Goal: Information Seeking & Learning: Find specific fact

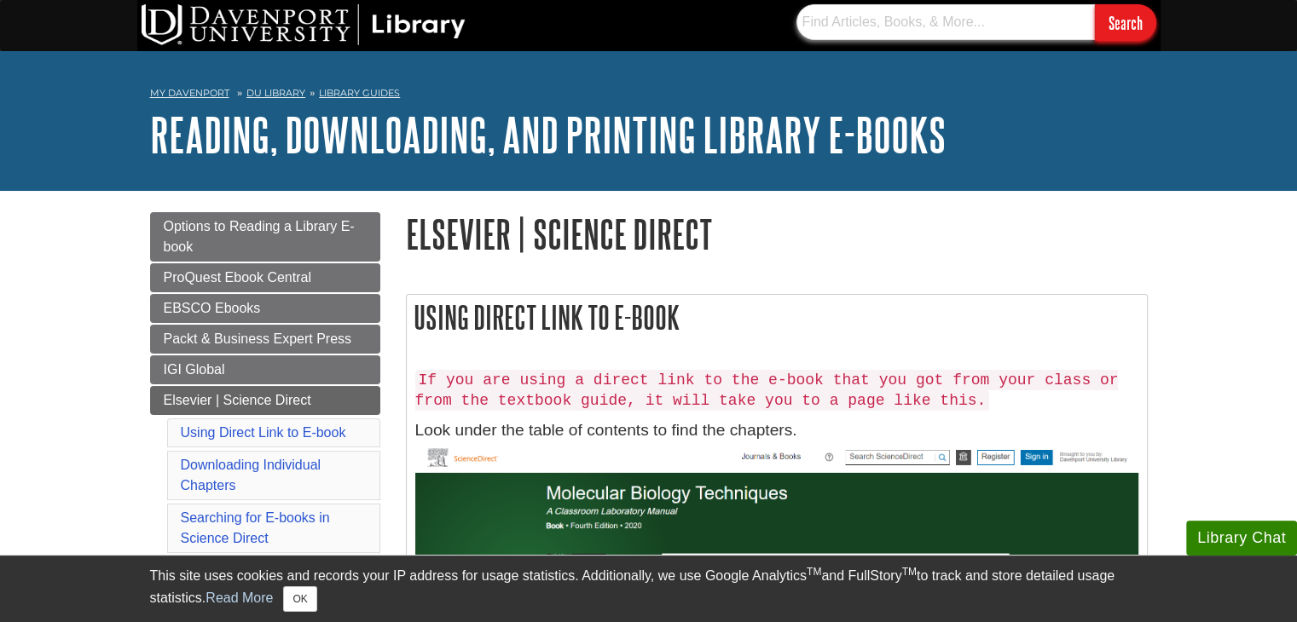
click at [995, 20] on input "text" at bounding box center [945, 22] width 298 height 36
paste input "[URL][DOMAIN_NAME][US_VEHICLE_IDENTIFICATION_NUMBER]"
type input "[URL][DOMAIN_NAME][US_VEHICLE_IDENTIFICATION_NUMBER]"
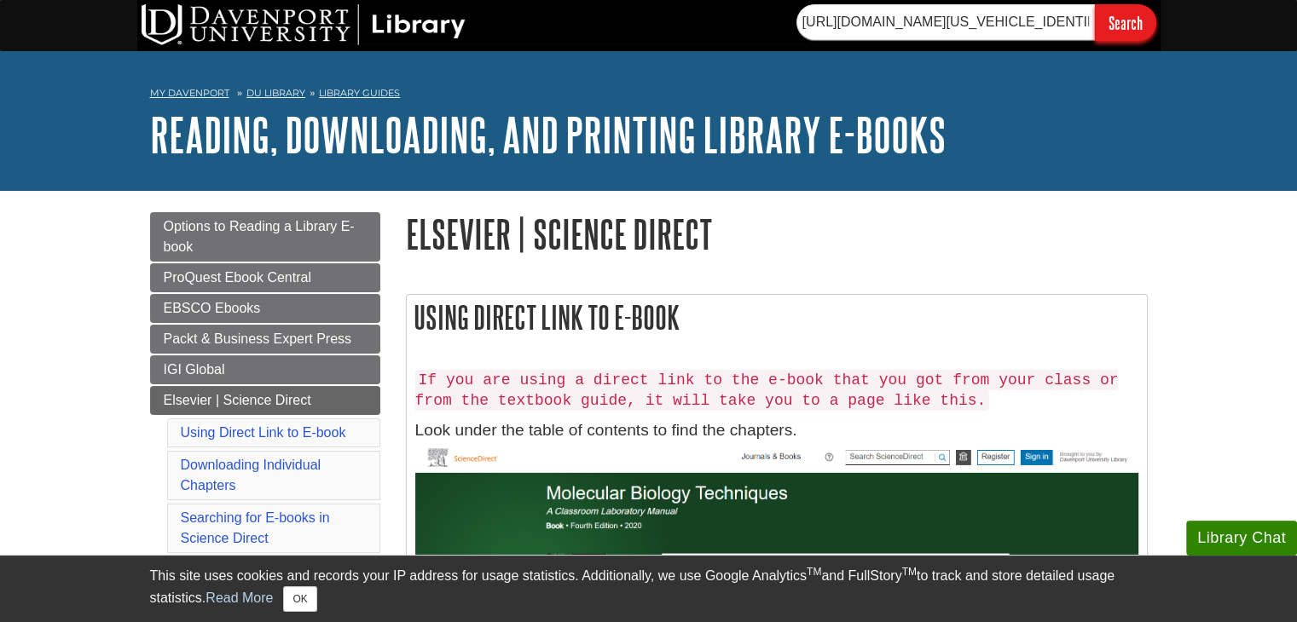
click at [1115, 31] on input "Search" at bounding box center [1125, 22] width 61 height 37
